Goal: Complete application form

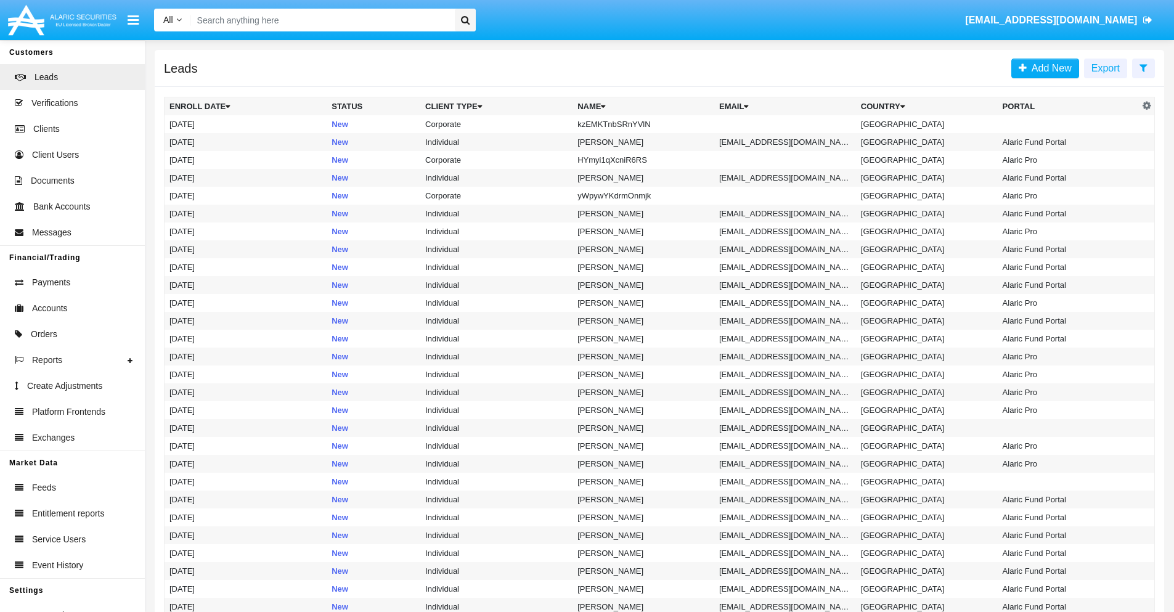
click at [1143, 67] on icon at bounding box center [1143, 68] width 8 height 10
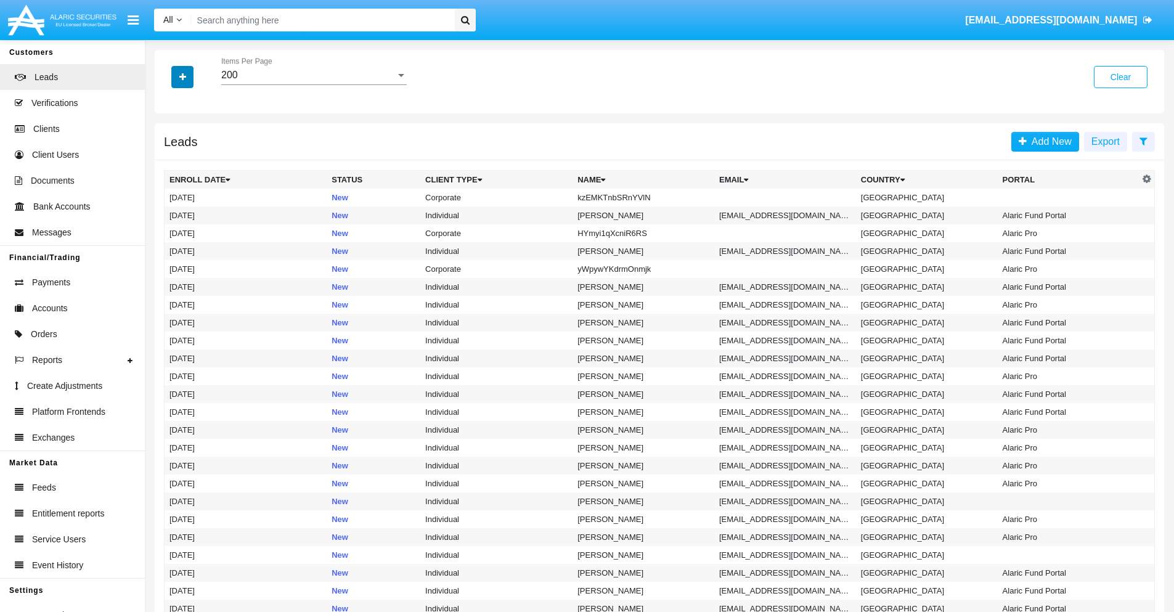
click at [182, 76] on icon "button" at bounding box center [182, 77] width 7 height 9
click at [192, 138] on span "Name" at bounding box center [192, 138] width 26 height 15
click at [169, 143] on input "Name" at bounding box center [169, 143] width 1 height 1
checkbox input "true"
click at [182, 76] on icon "button" at bounding box center [182, 77] width 7 height 9
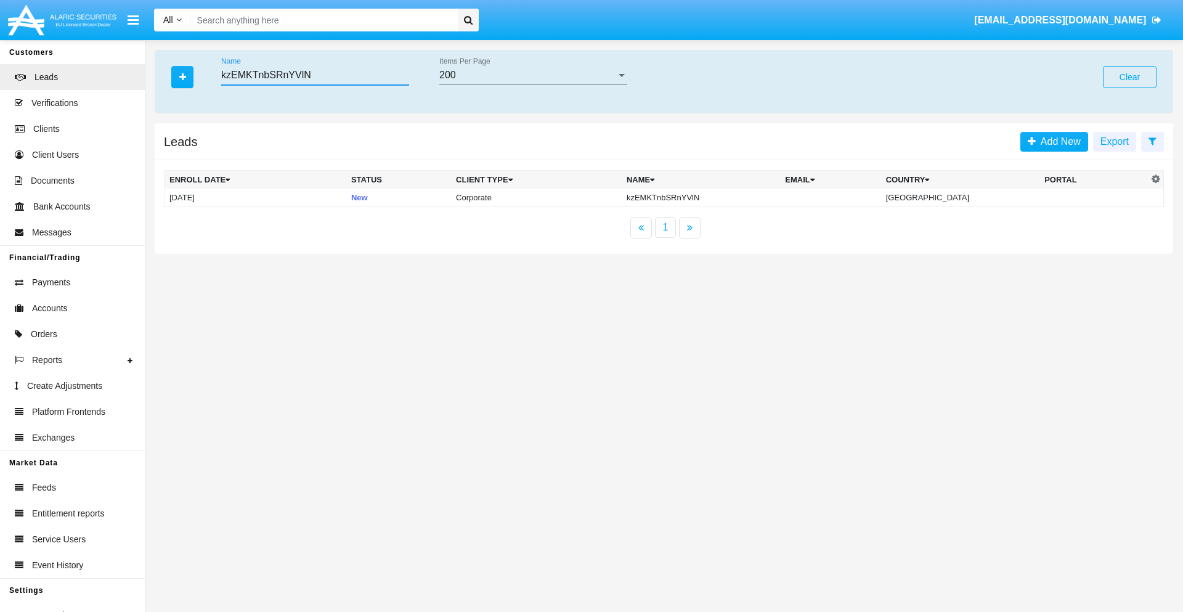
type input "kzEMKTnbSRnYVlN"
click at [711, 197] on td "kzEMKTnbSRnYVlN" at bounding box center [701, 198] width 158 height 18
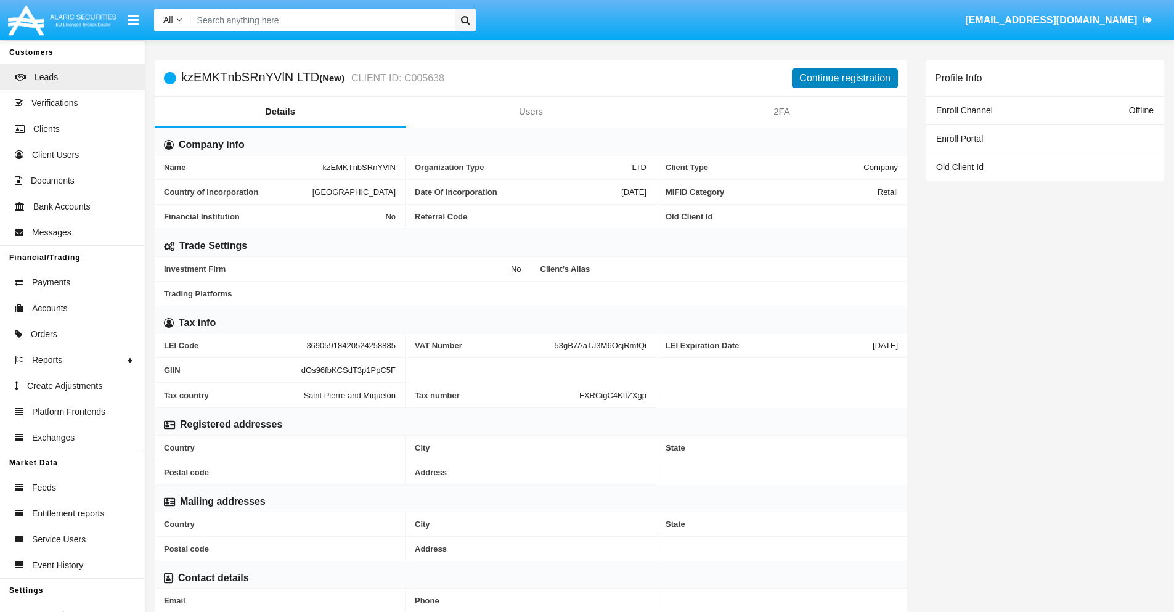
click at [845, 78] on button "Continue registration" at bounding box center [845, 78] width 106 height 20
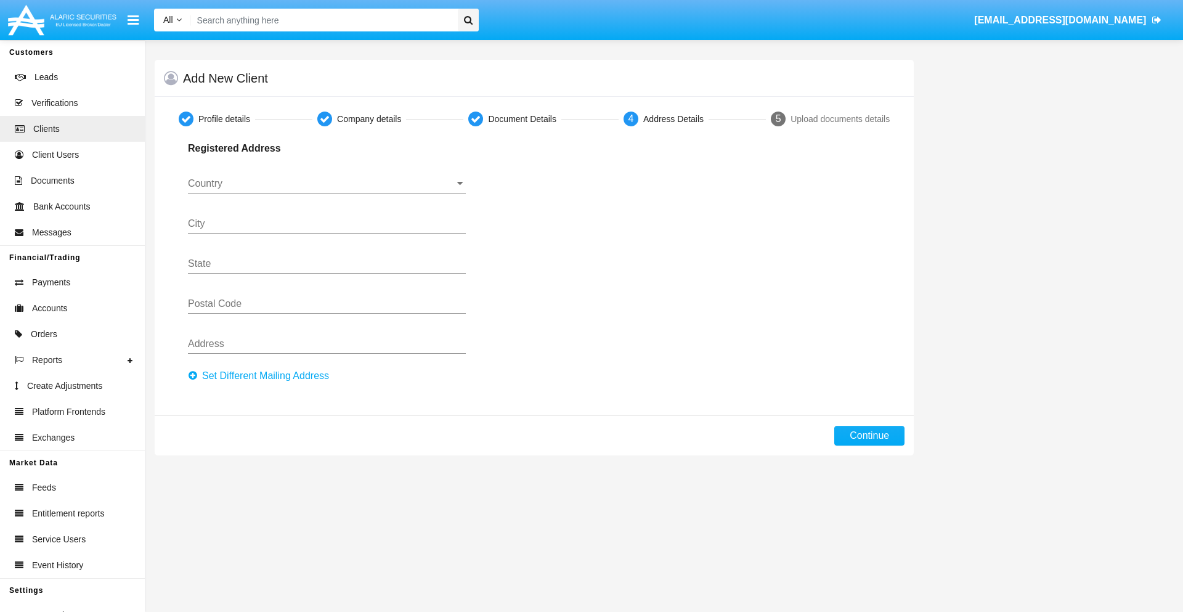
click at [262, 376] on button "Set Different Mailing Address" at bounding box center [262, 376] width 148 height 20
click at [869, 436] on button "Continue" at bounding box center [869, 436] width 70 height 20
type input "!"#$%&'()*+,-./:;<=>?@[\]^_`{|}~"
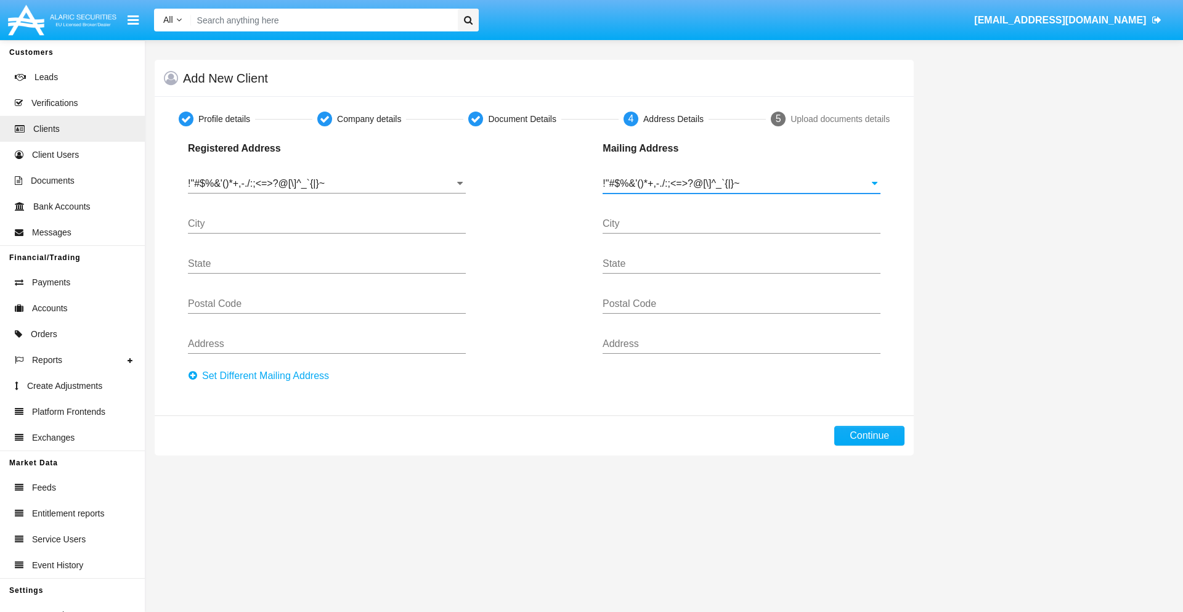
type input "!"#$%&'()*+,-./:;<=>?@[\]^_`{|}~"
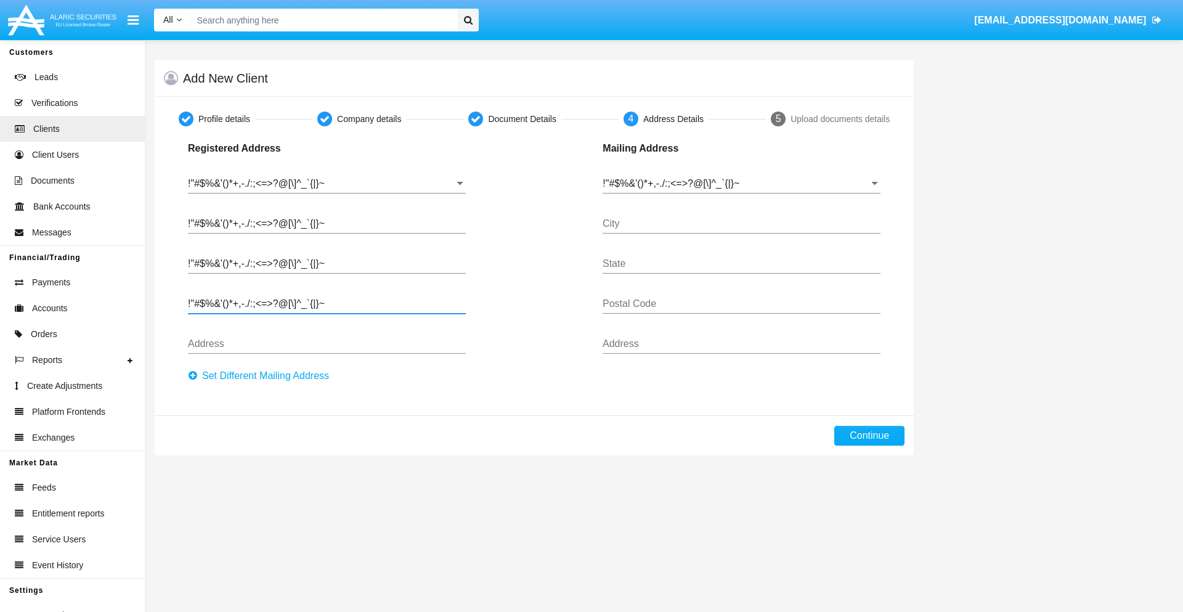
type input "!"#$%&'()*+,-./:;<=>?@[\]^_`{|}~"
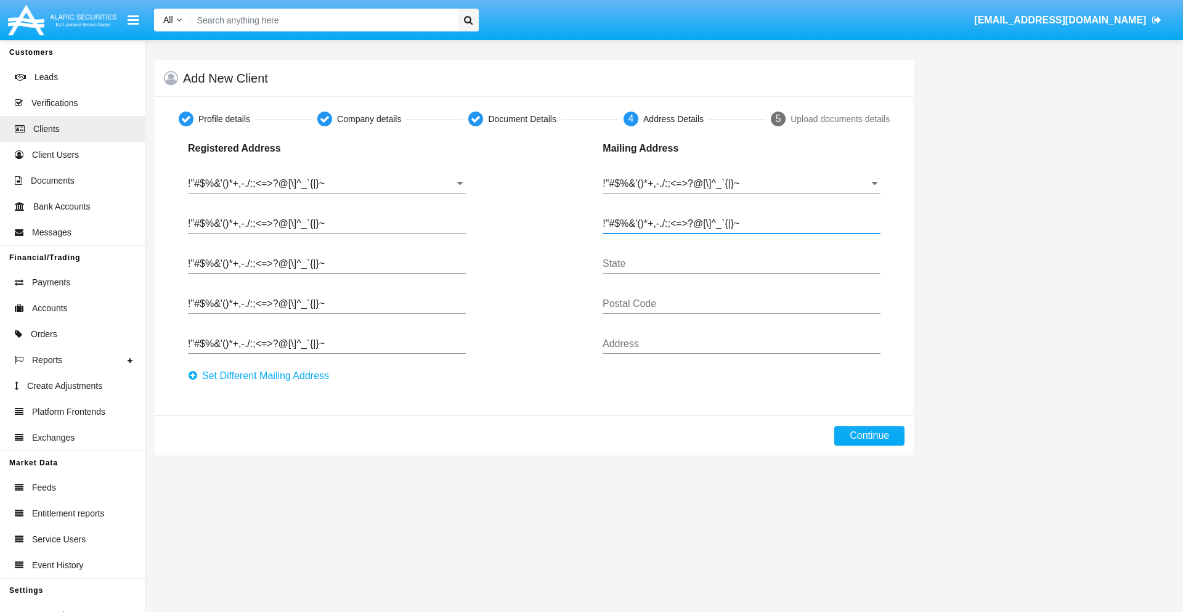
type input "!"#$%&'()*+,-./:;<=>?@[\]^_`{|}~"
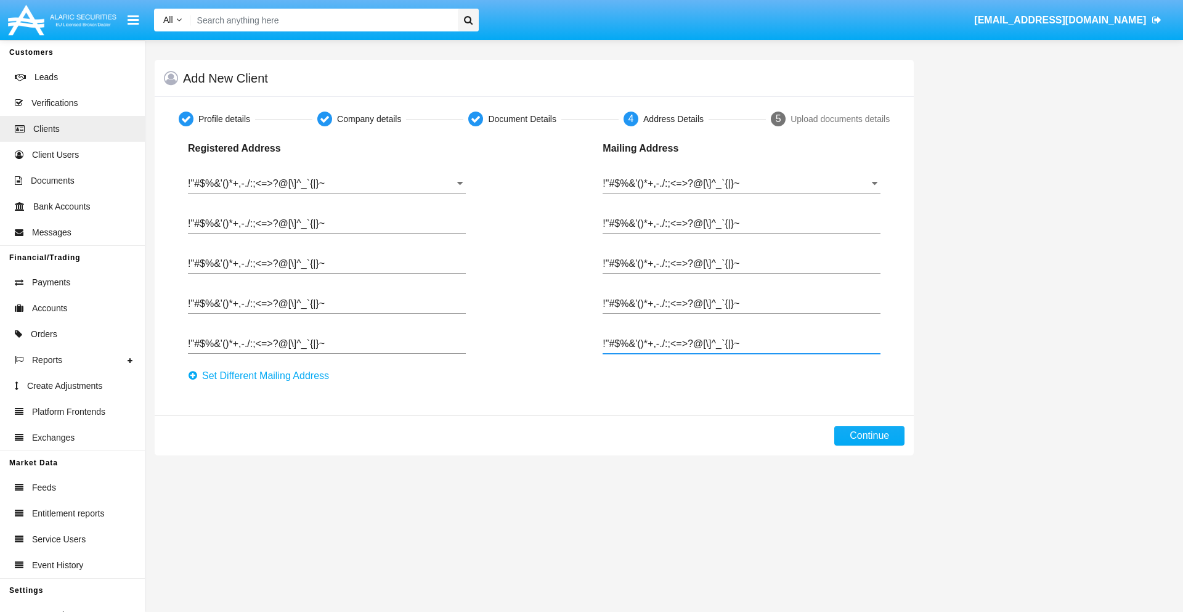
type input "!"#$%&'()*+,-./:;<=>?@[\]^_`{|}~"
click at [869, 436] on button "Continue" at bounding box center [869, 436] width 70 height 20
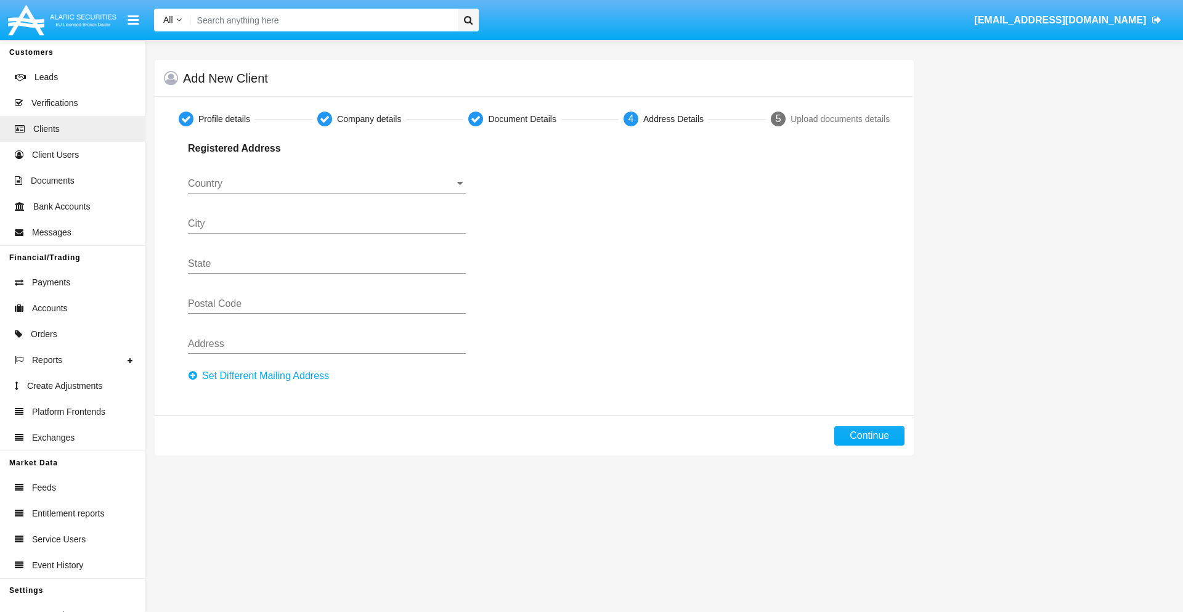
click at [262, 376] on button "Set Different Mailing Address" at bounding box center [262, 376] width 148 height 20
type input "0123456789"
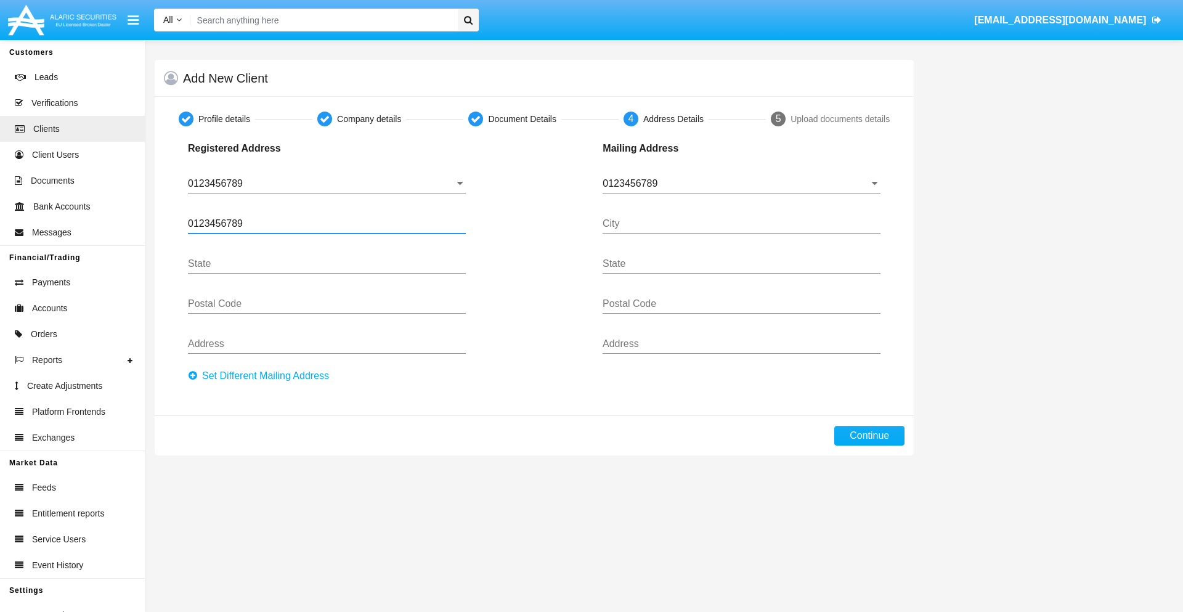
type input "0123456789"
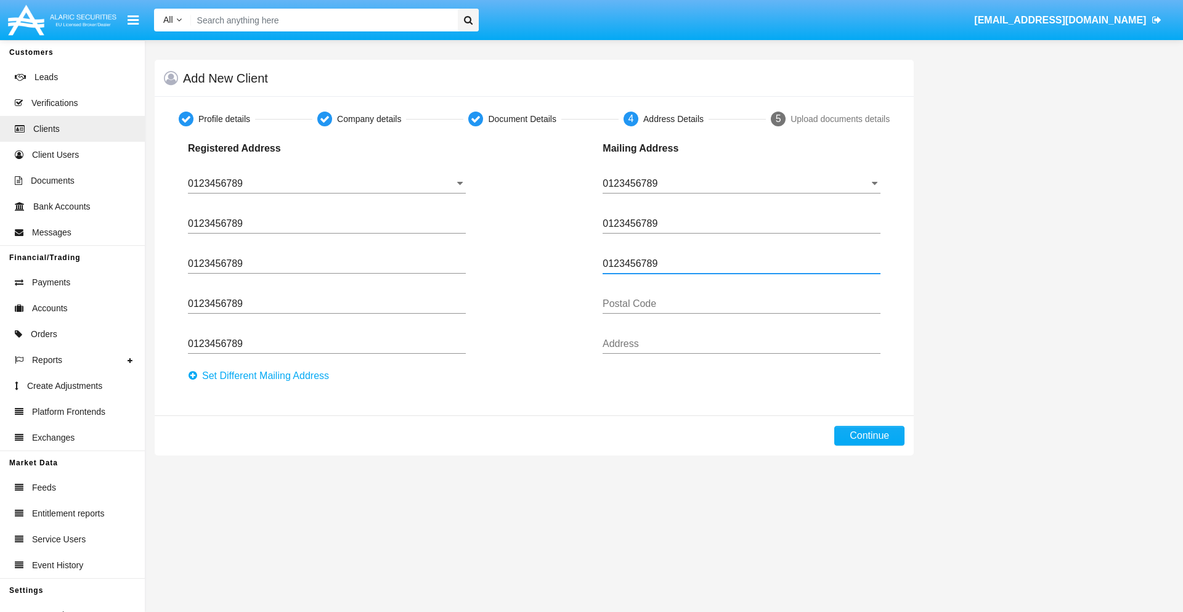
type input "0123456789"
click at [869, 436] on button "Continue" at bounding box center [869, 436] width 70 height 20
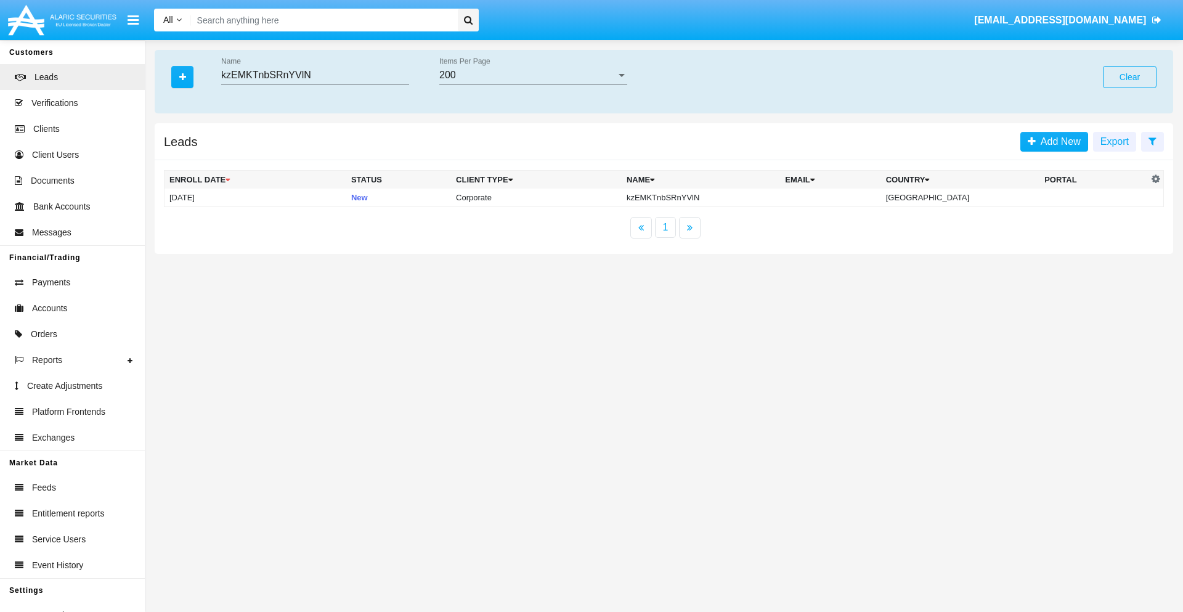
click at [1129, 77] on button "Clear" at bounding box center [1130, 77] width 54 height 22
click at [182, 76] on icon "button" at bounding box center [182, 77] width 7 height 9
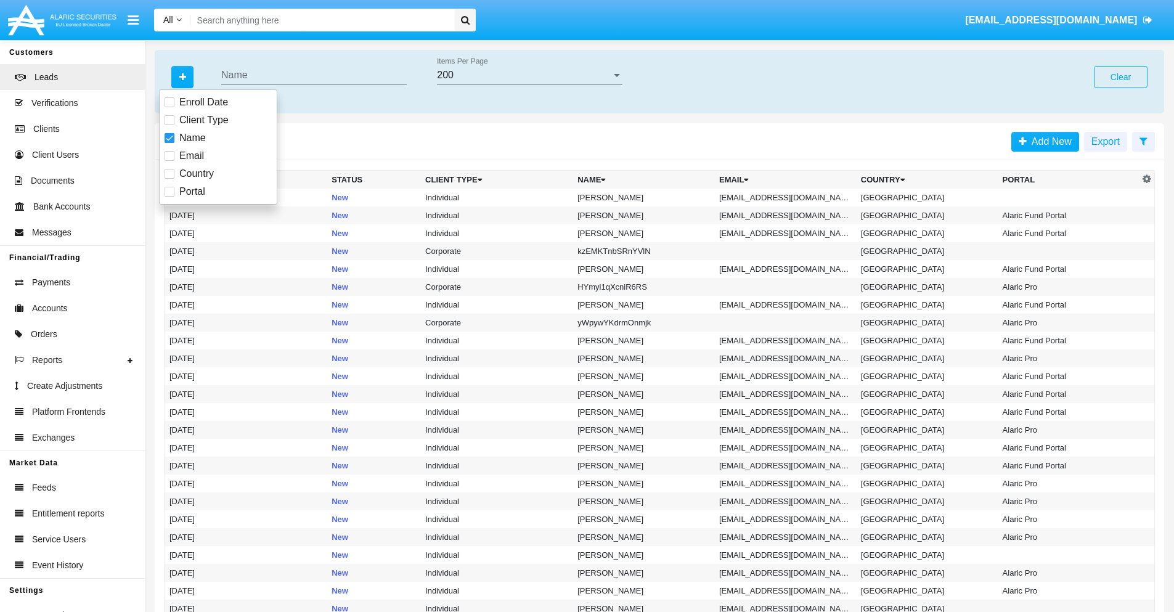
click at [192, 156] on span "Email" at bounding box center [191, 155] width 25 height 15
click at [169, 161] on input "Email" at bounding box center [169, 161] width 1 height 1
checkbox input "true"
click at [182, 76] on icon "button" at bounding box center [182, 77] width 7 height 9
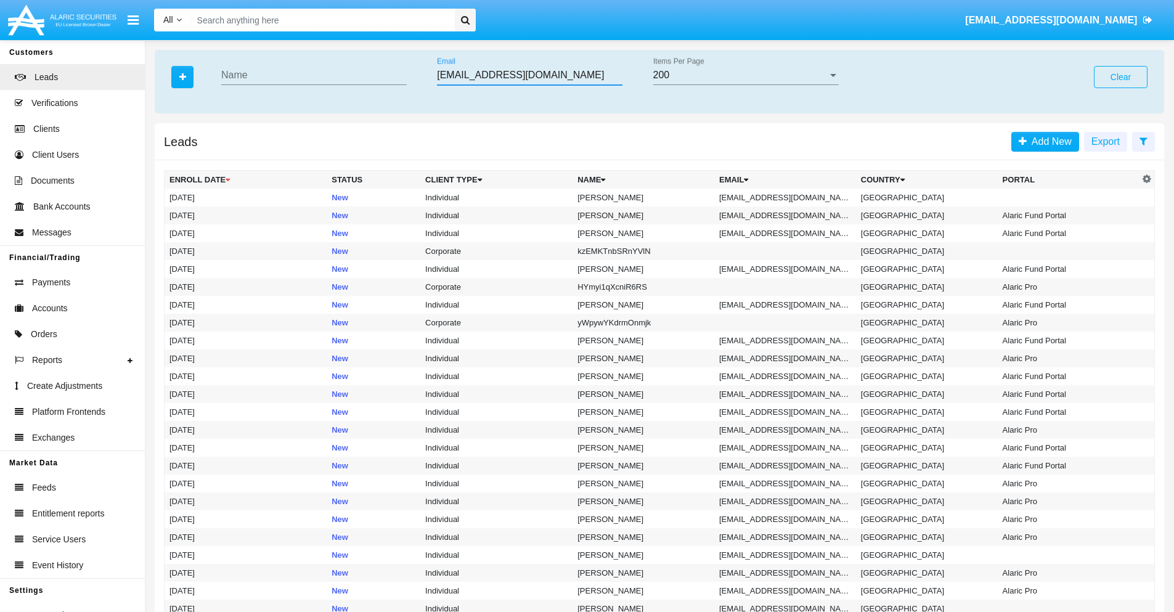
type input "iw3y5r6x8jm@9h4o.ez4nd.biz"
click at [789, 197] on td "iw3y5r6x8jm@9h4o.ez4nd.biz" at bounding box center [785, 198] width 142 height 18
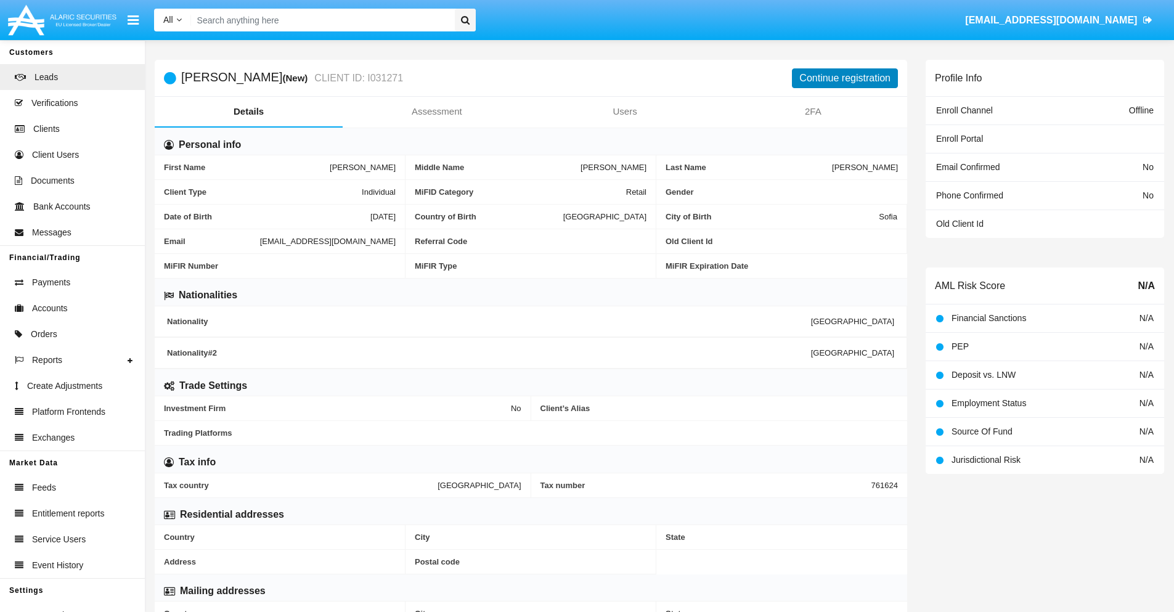
click at [845, 78] on button "Continue registration" at bounding box center [845, 78] width 106 height 20
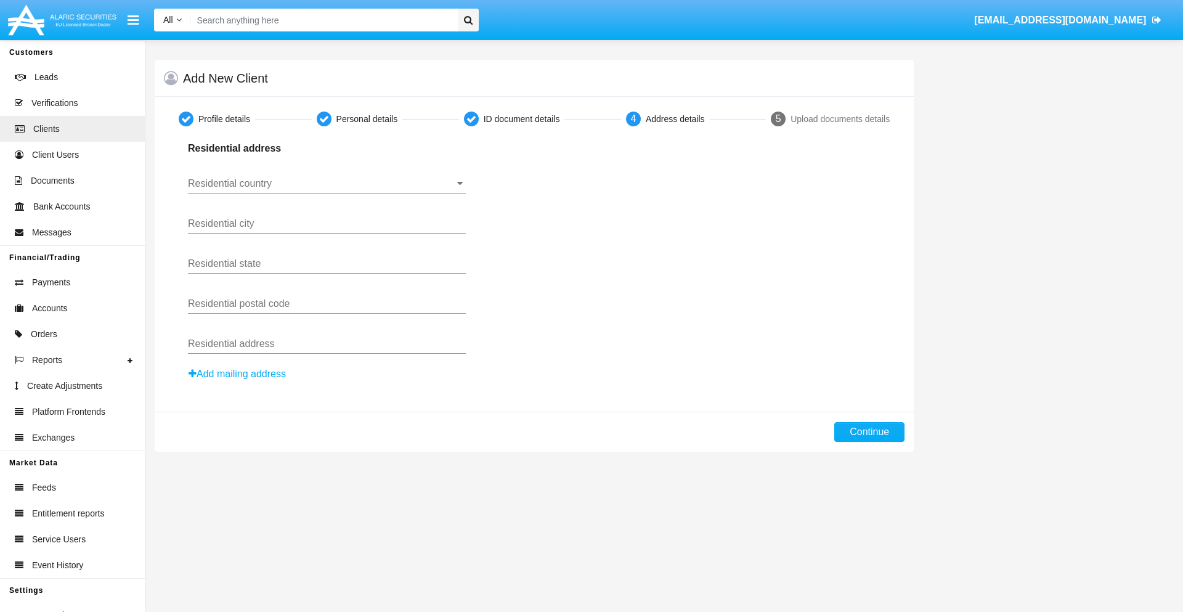
click at [238, 374] on button "Add mailing address" at bounding box center [237, 374] width 99 height 16
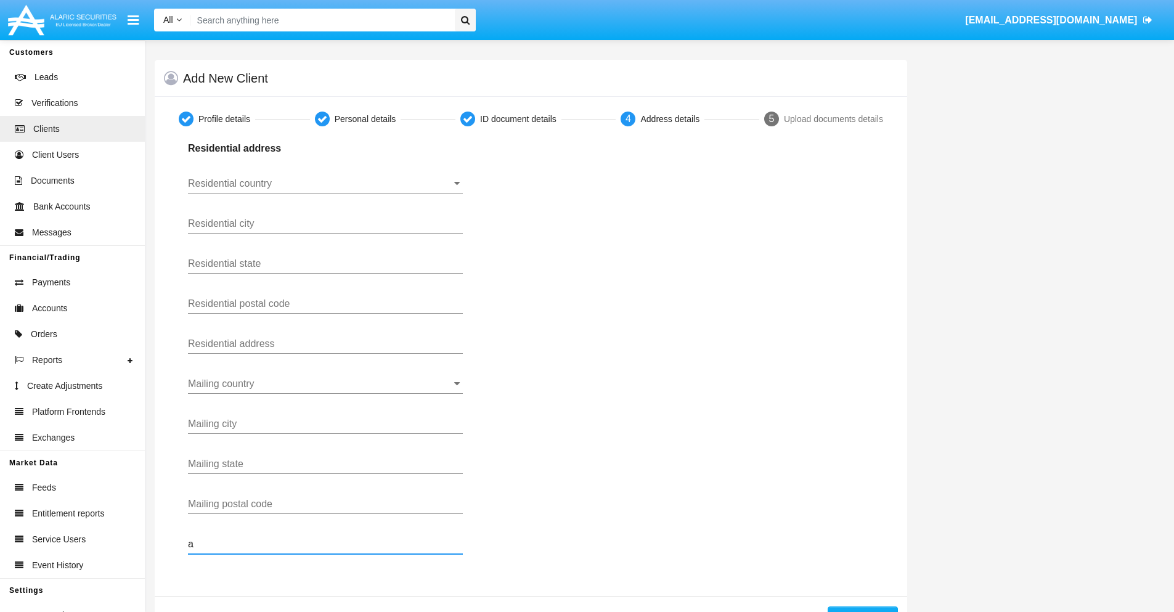
type input "a"
click at [862, 609] on button "Continue" at bounding box center [863, 616] width 70 height 20
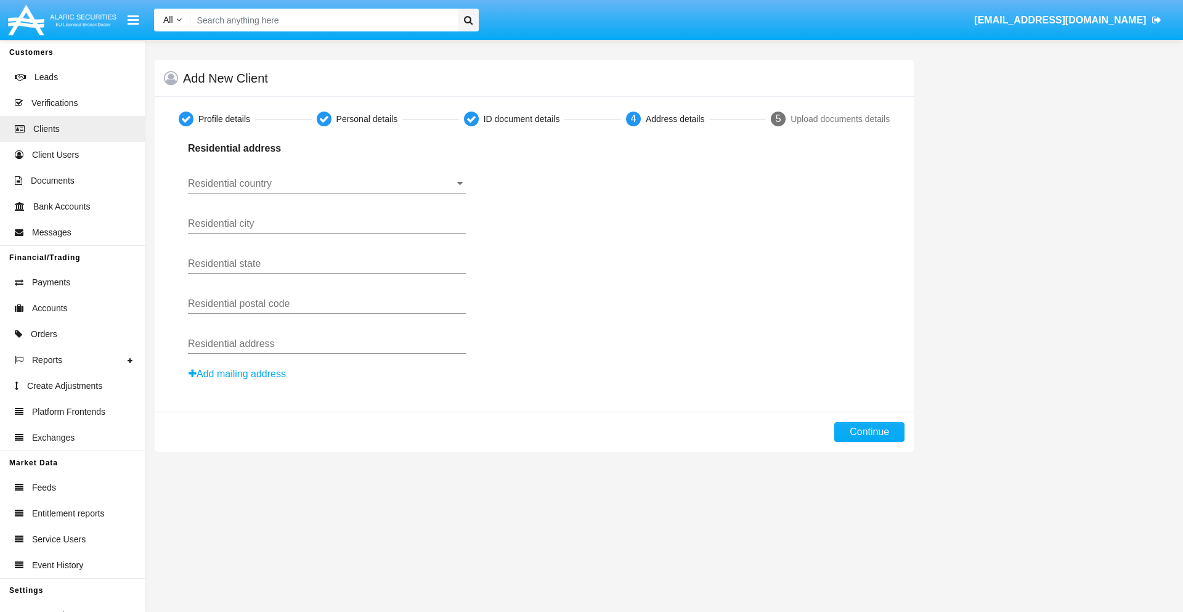
click at [238, 374] on button "Add mailing address" at bounding box center [237, 374] width 99 height 16
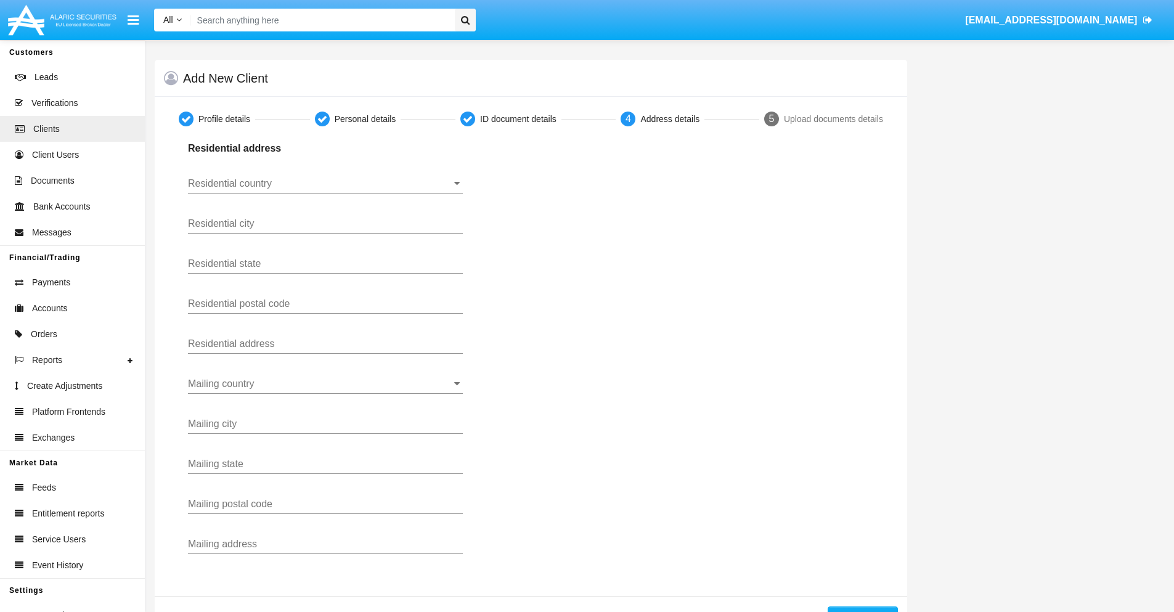
scroll to position [44, 0]
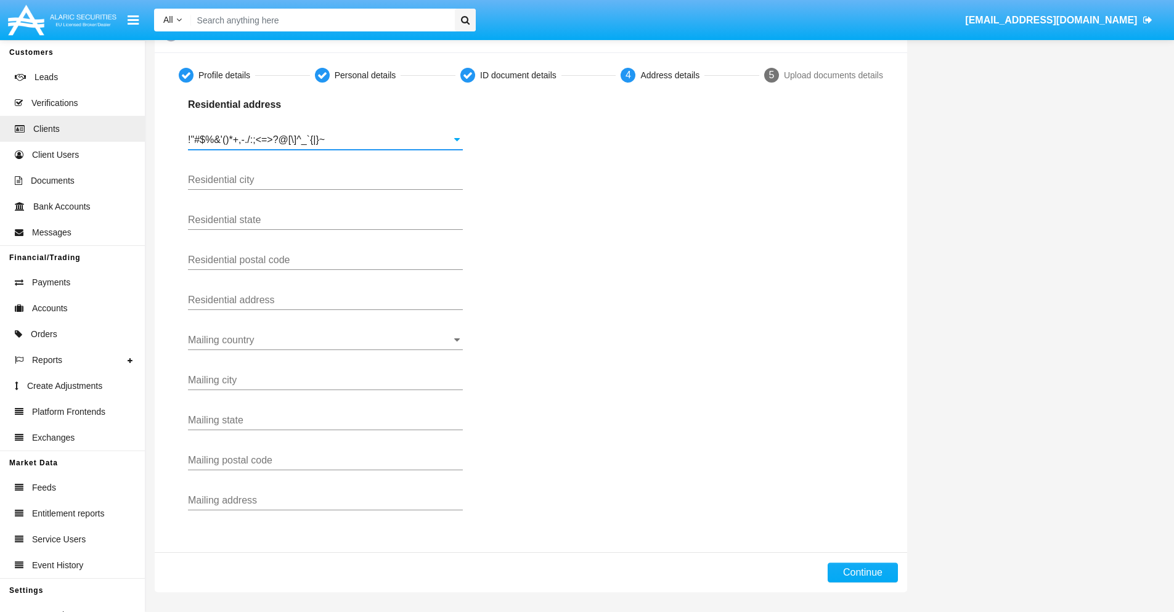
type input "!"#$%&'()*+,-./:;<=>?@[\]^_`{|}~"
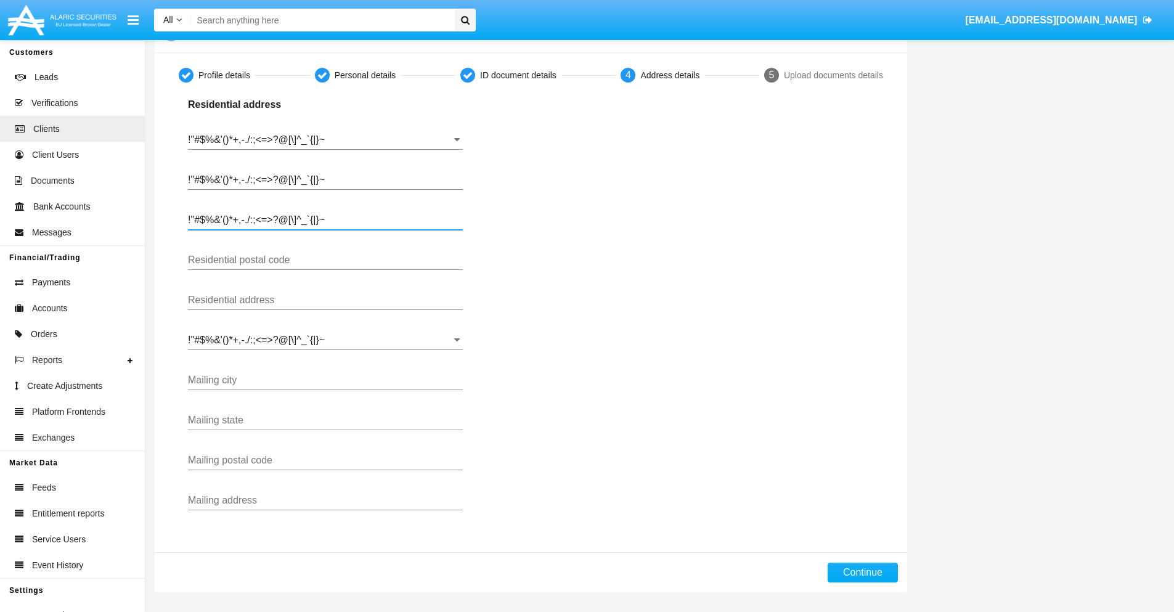
type input "!"#$%&'()*+,-./:;<=>?@[\]^_`{|}~"
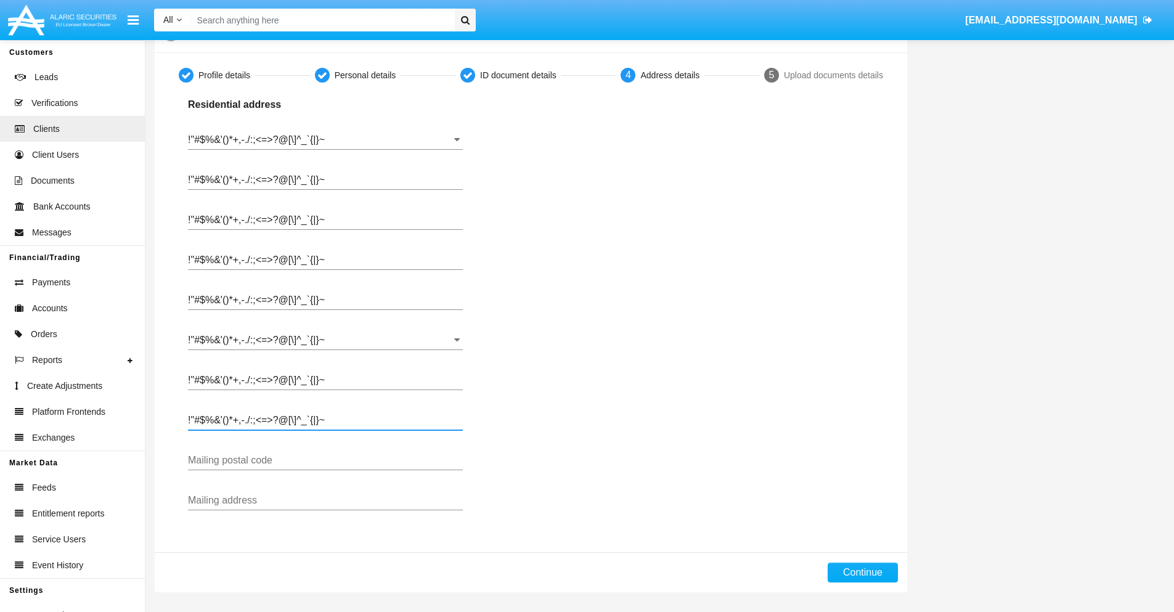
type input "!"#$%&'()*+,-./:;<=>?@[\]^_`{|}~"
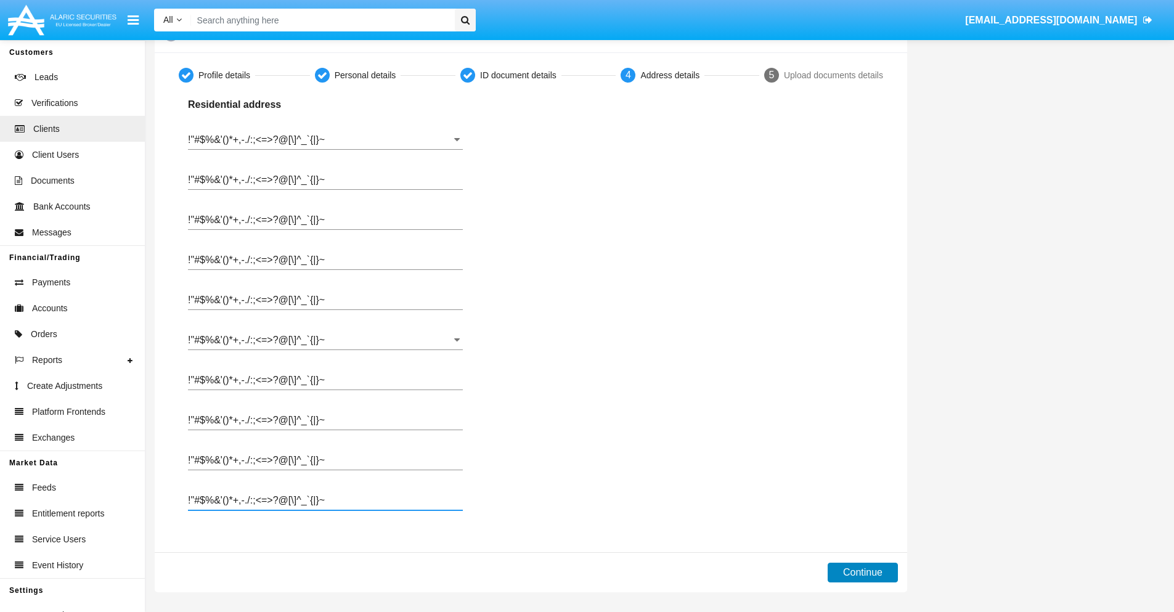
click at [862, 572] on button "Continue" at bounding box center [863, 573] width 70 height 20
